Goal: Transaction & Acquisition: Purchase product/service

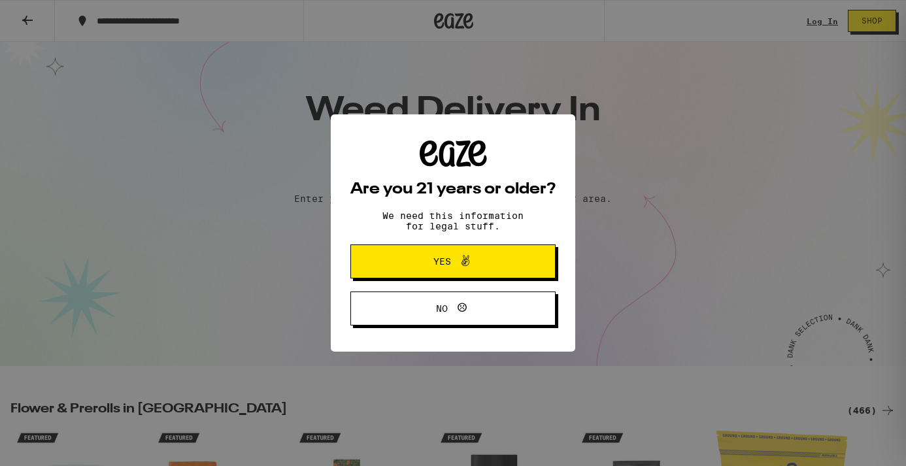
click at [426, 259] on span "Yes" at bounding box center [453, 261] width 99 height 17
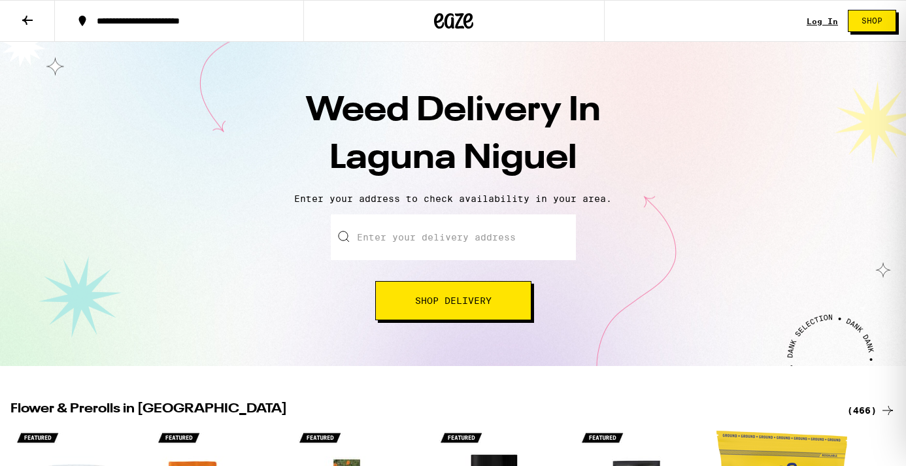
click at [426, 252] on input "Enter your delivery address" at bounding box center [453, 238] width 245 height 46
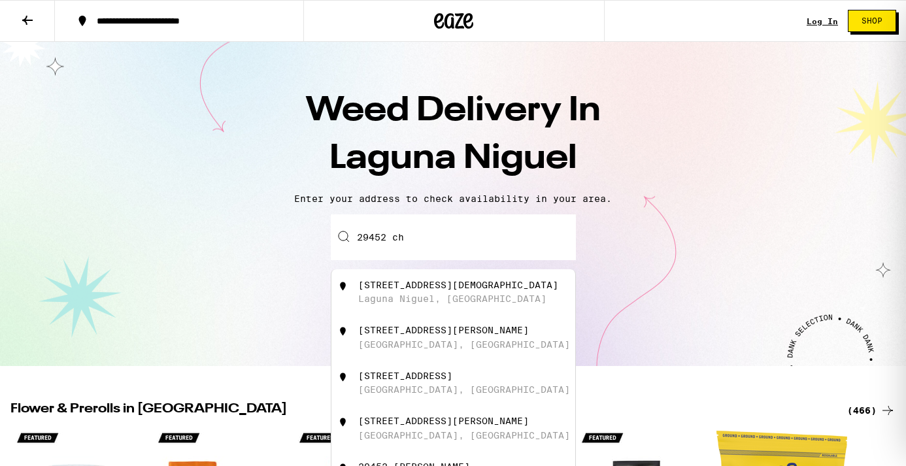
type input "29452 ch"
click at [417, 295] on div "[STREET_ADDRESS]" at bounding box center [474, 292] width 233 height 25
